Goal: Find specific page/section: Find specific page/section

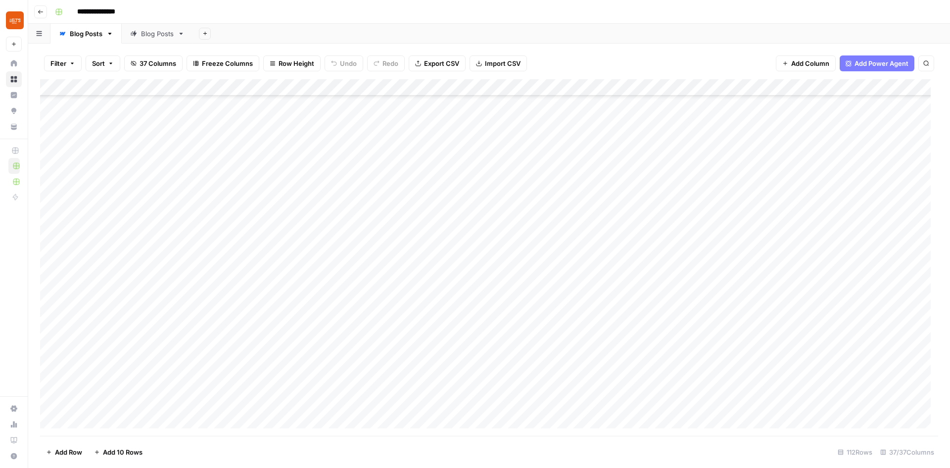
scroll to position [792, 0]
click at [41, 9] on icon "button" at bounding box center [41, 12] width 6 height 6
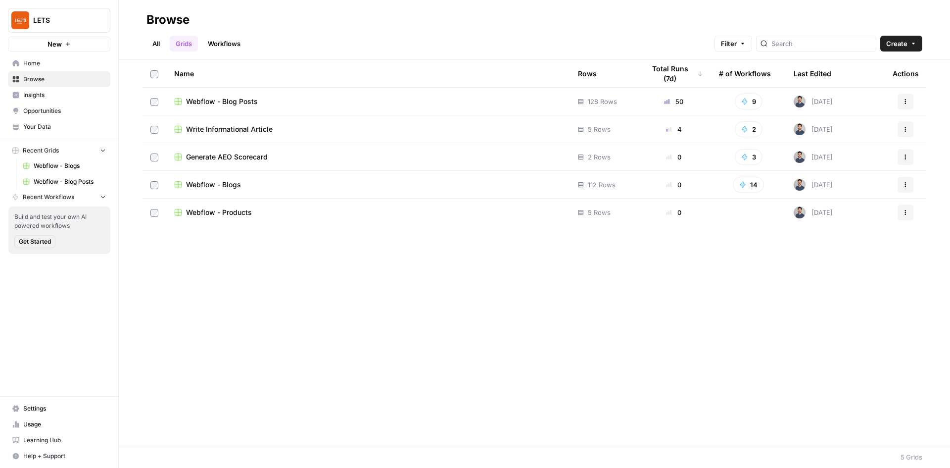
click at [224, 99] on span "Webflow - Blog Posts" at bounding box center [222, 102] width 72 height 10
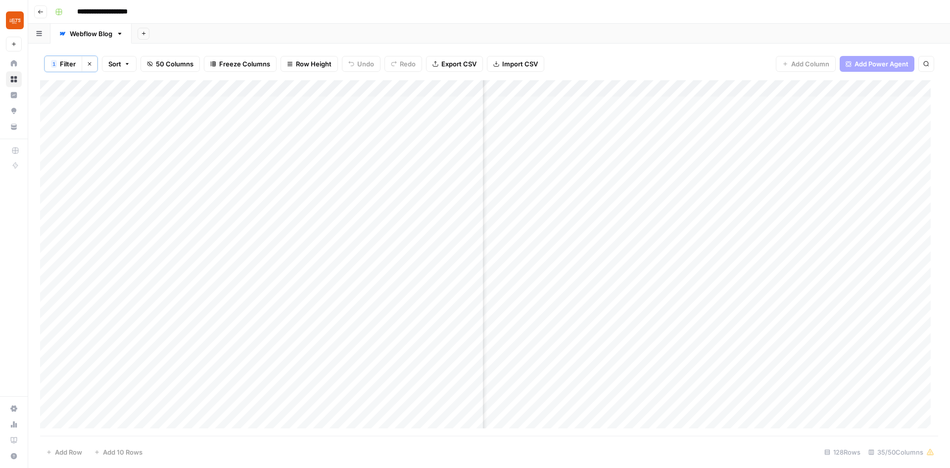
scroll to position [0, 2493]
